Goal: Register for event/course

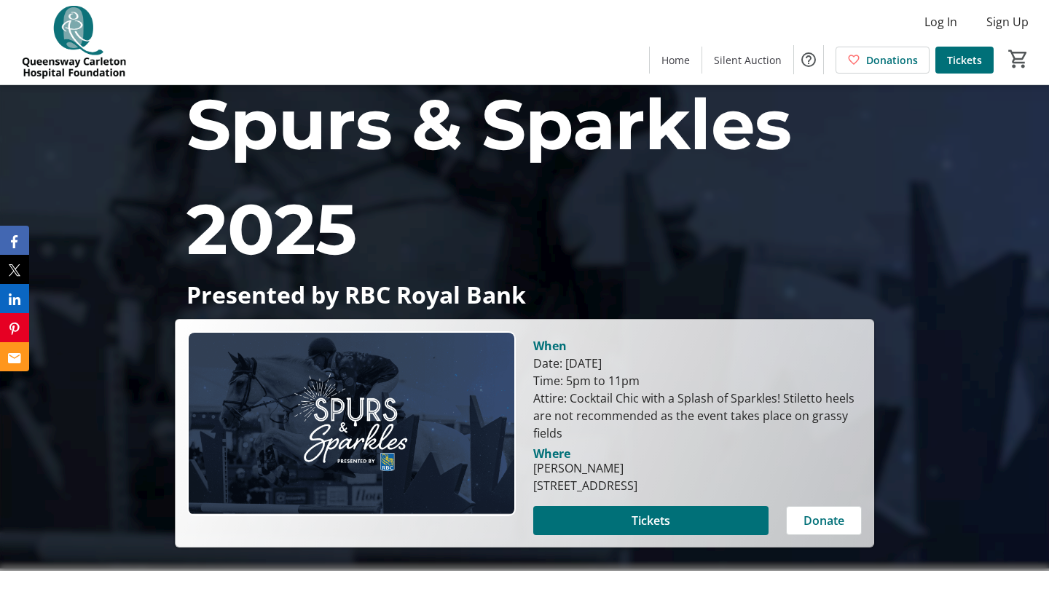
scroll to position [45, 0]
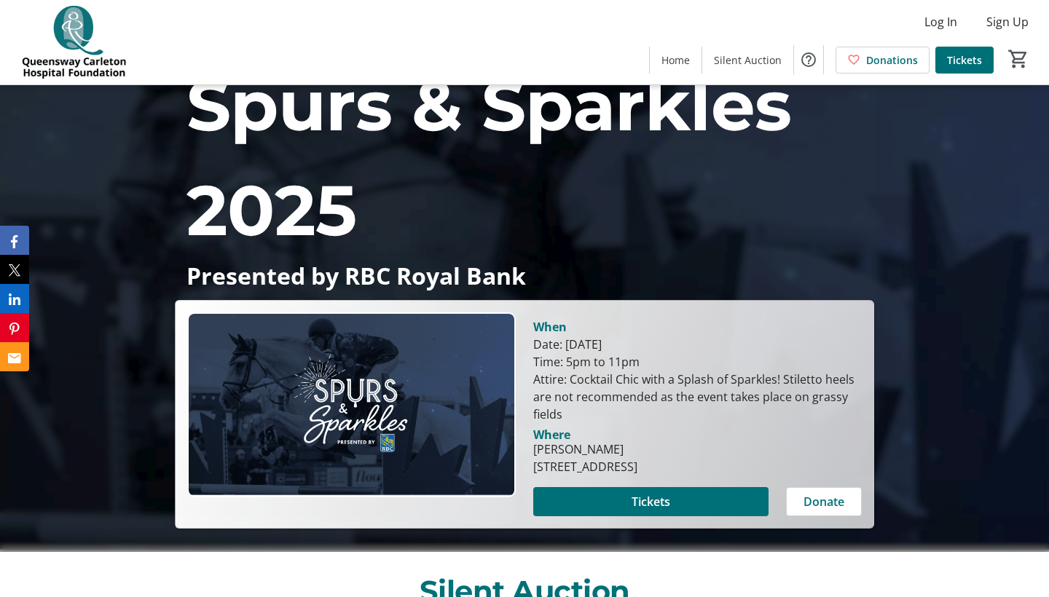
click at [601, 480] on section "When Date: August 13, 2025 Time: 5pm to 11pm Attire: Cocktail Chic with a Splas…" at bounding box center [697, 415] width 329 height 204
click at [596, 509] on span at bounding box center [650, 501] width 235 height 35
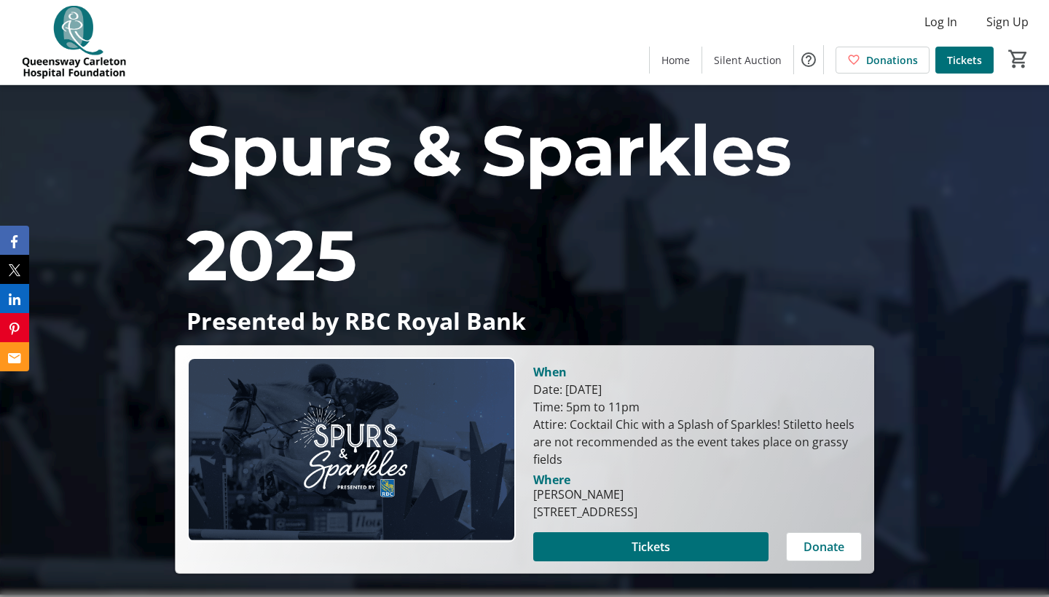
scroll to position [45, 0]
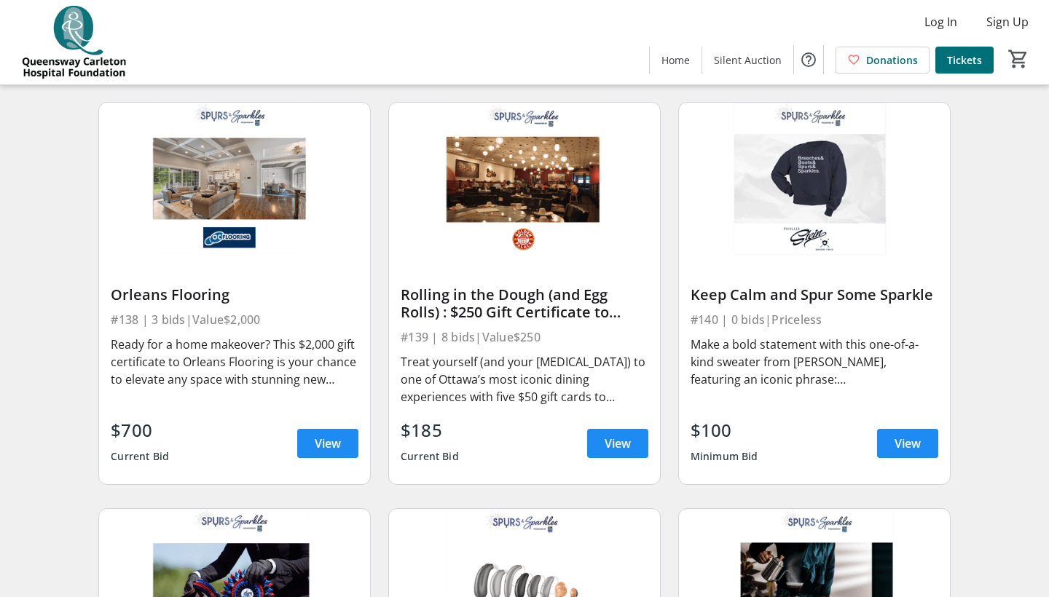
scroll to position [4987, 0]
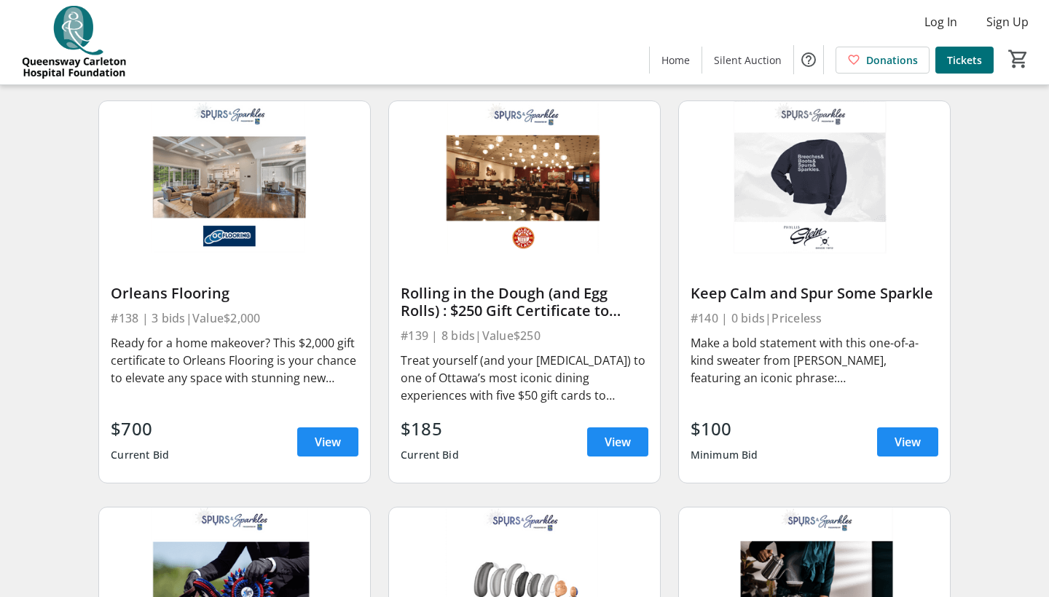
click at [834, 216] on img at bounding box center [814, 177] width 271 height 152
click at [819, 207] on img at bounding box center [814, 177] width 271 height 152
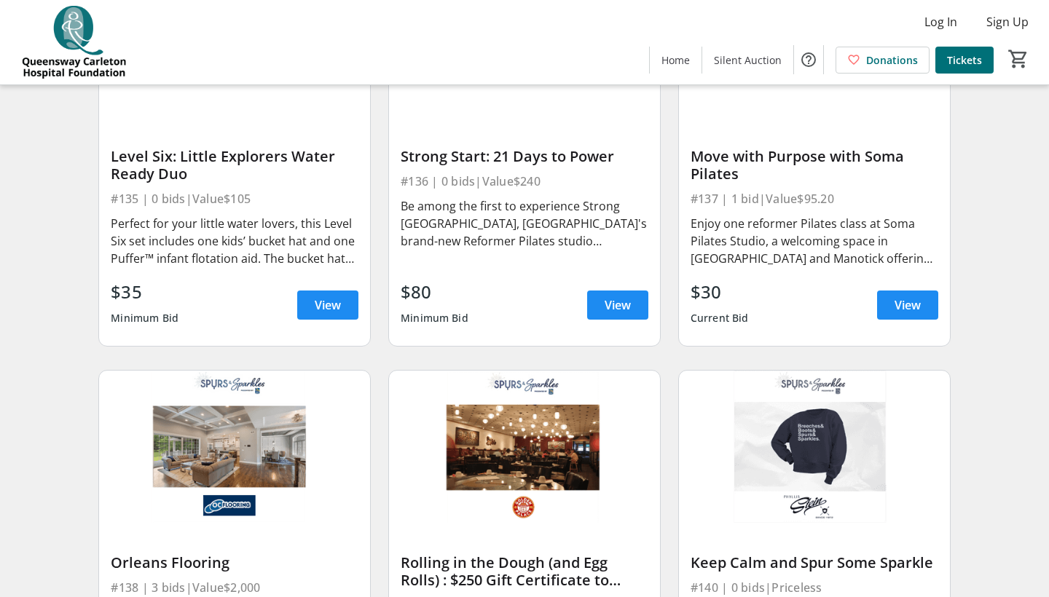
scroll to position [4510, 0]
